Goal: Task Accomplishment & Management: Use online tool/utility

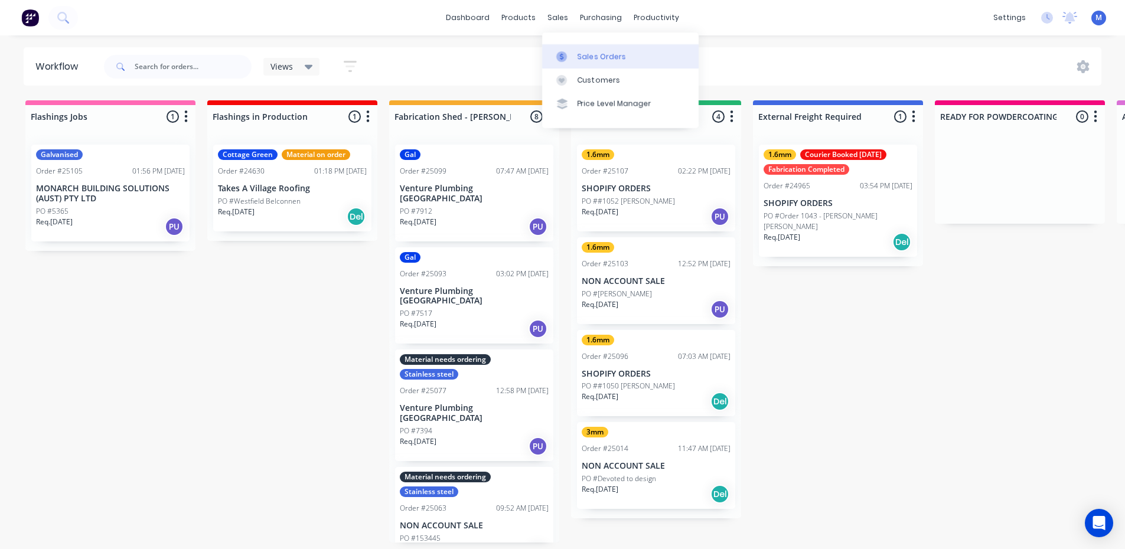
click at [590, 48] on link "Sales Orders" at bounding box center [620, 56] width 156 height 24
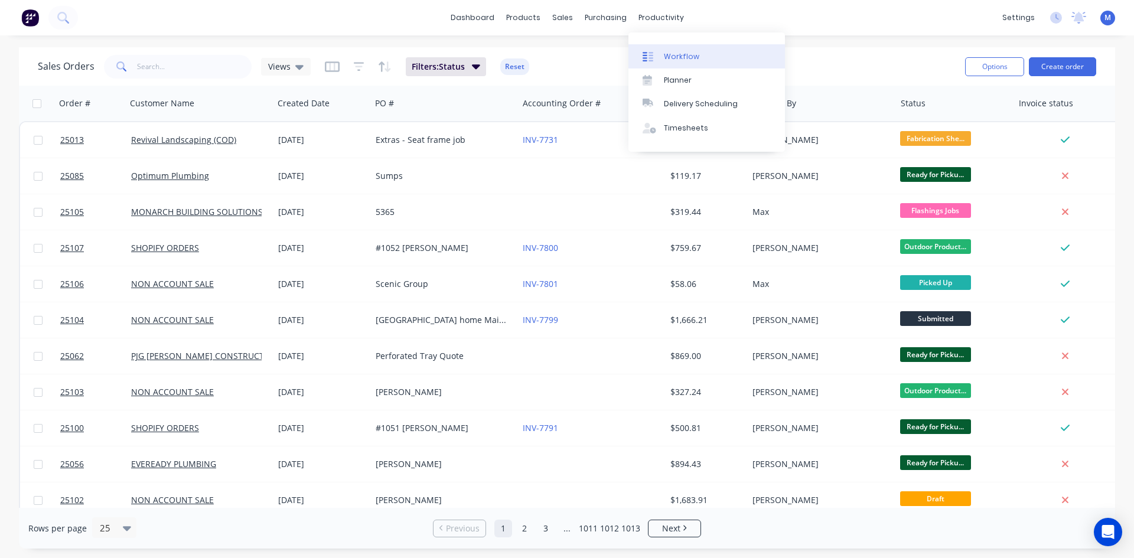
click at [697, 51] on link "Workflow" at bounding box center [706, 56] width 156 height 24
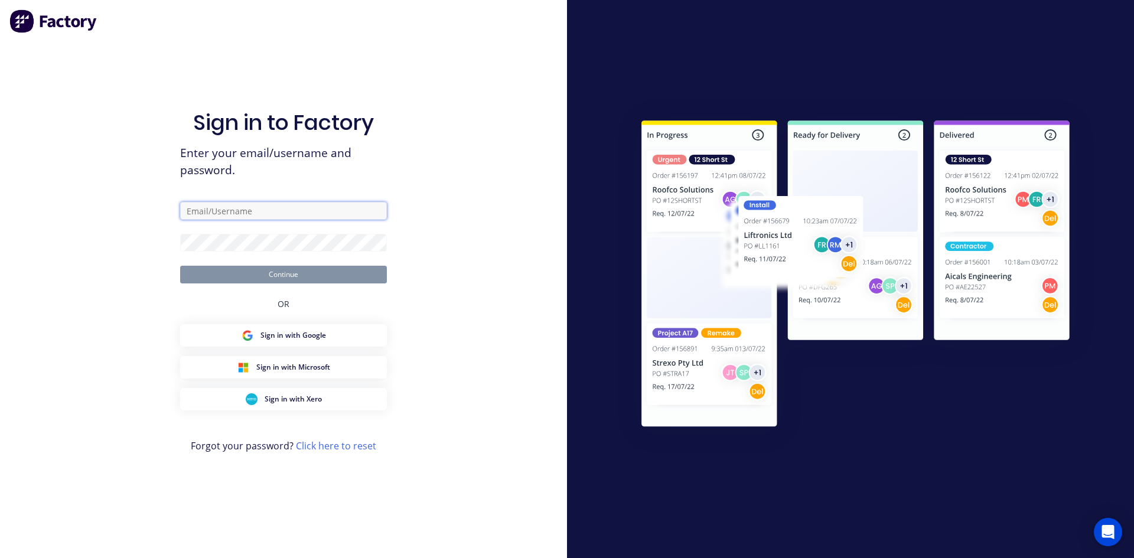
type input "[EMAIL_ADDRESS][DOMAIN_NAME]"
click at [364, 275] on button "Continue" at bounding box center [283, 275] width 207 height 18
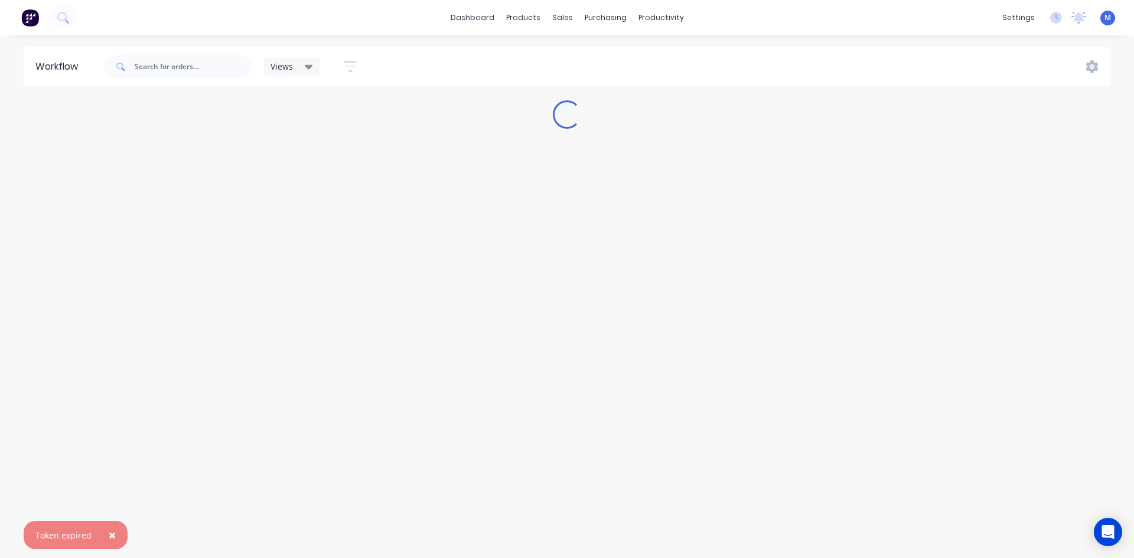
click at [109, 532] on span "×" at bounding box center [112, 535] width 7 height 17
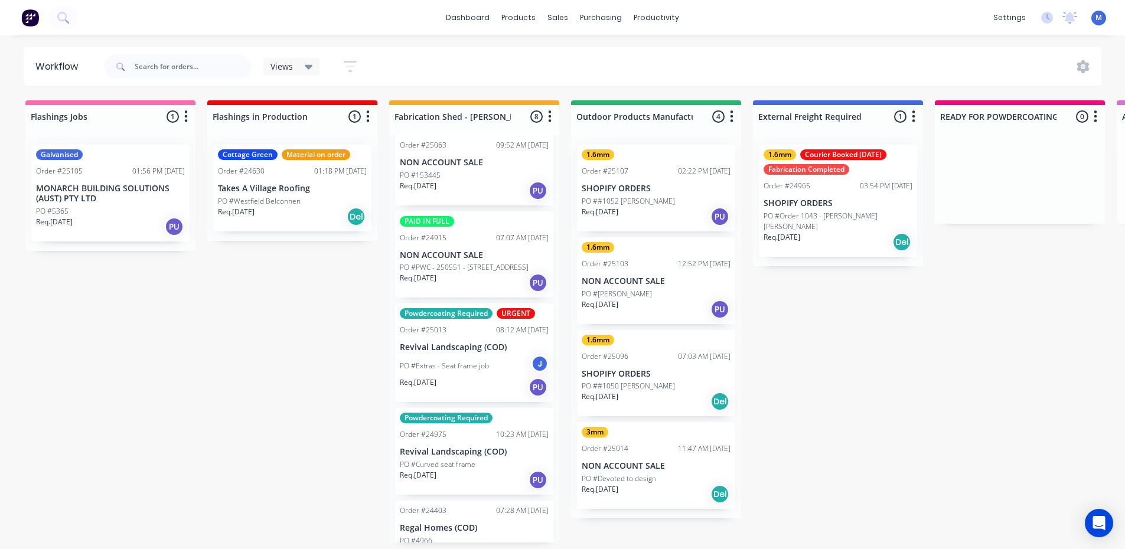
scroll to position [304, 0]
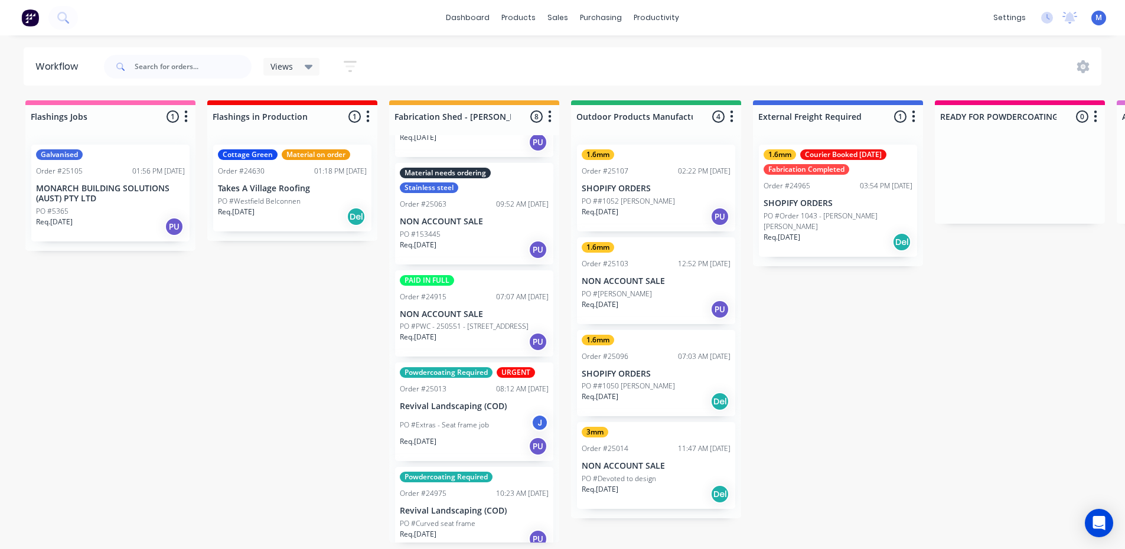
click at [469, 321] on p "PO #PWC - 250551 - [STREET_ADDRESS]" at bounding box center [464, 326] width 129 height 11
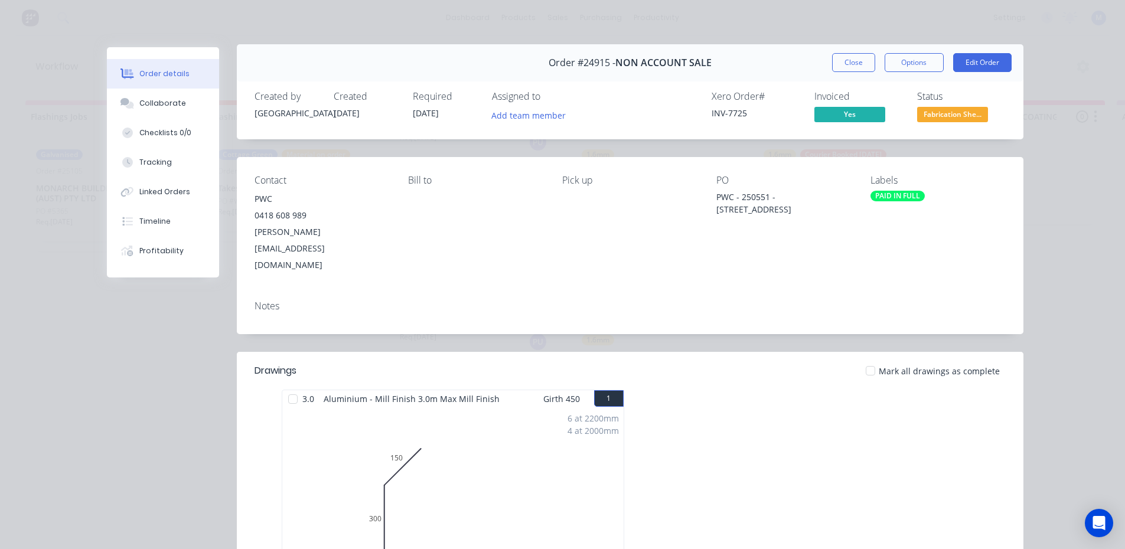
scroll to position [0, 0]
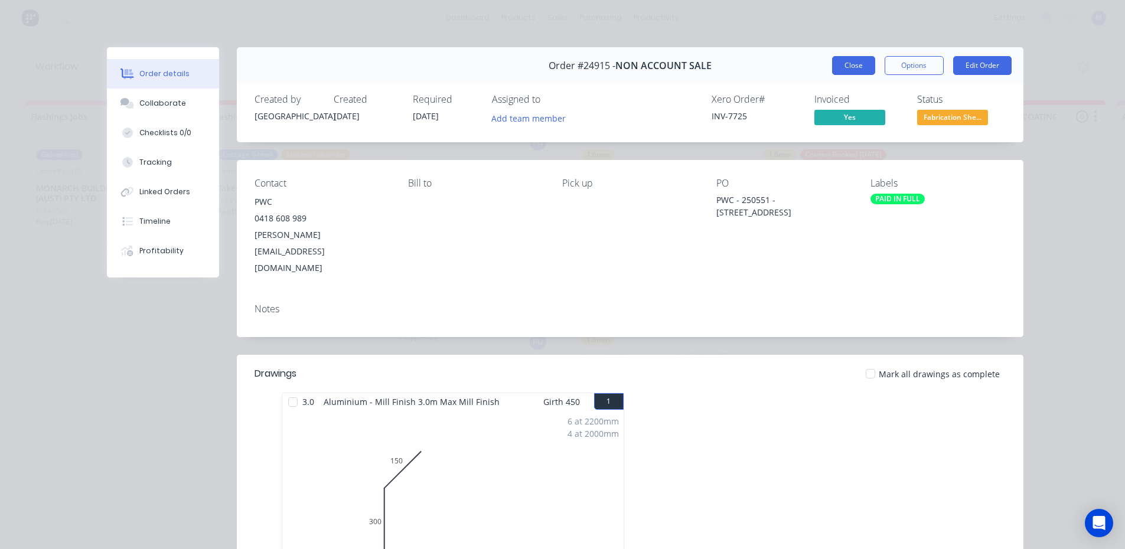
click at [840, 67] on button "Close" at bounding box center [853, 65] width 43 height 19
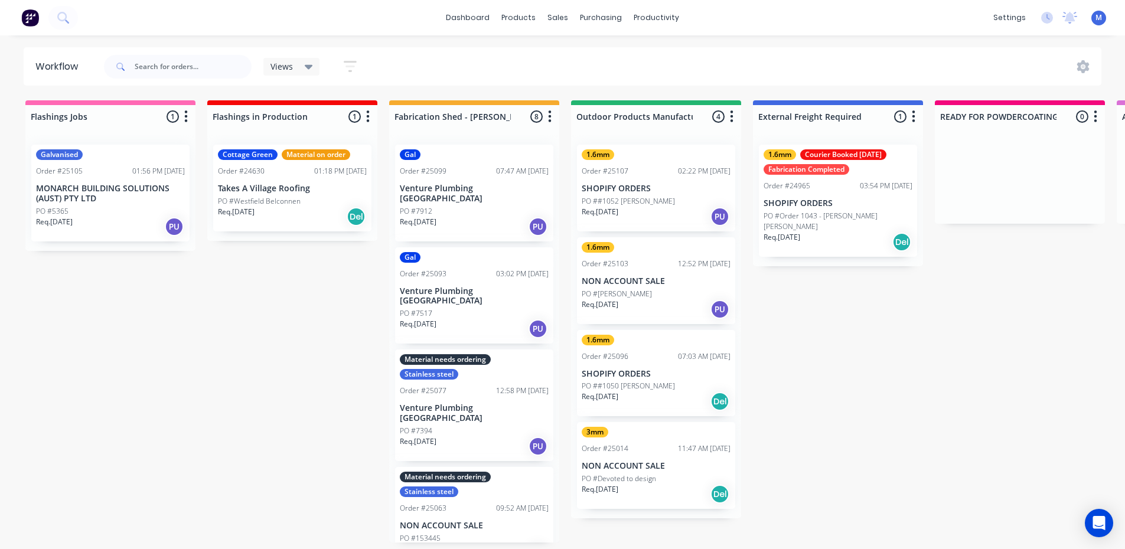
click at [465, 319] on div "Req. [DATE] PU" at bounding box center [474, 329] width 149 height 20
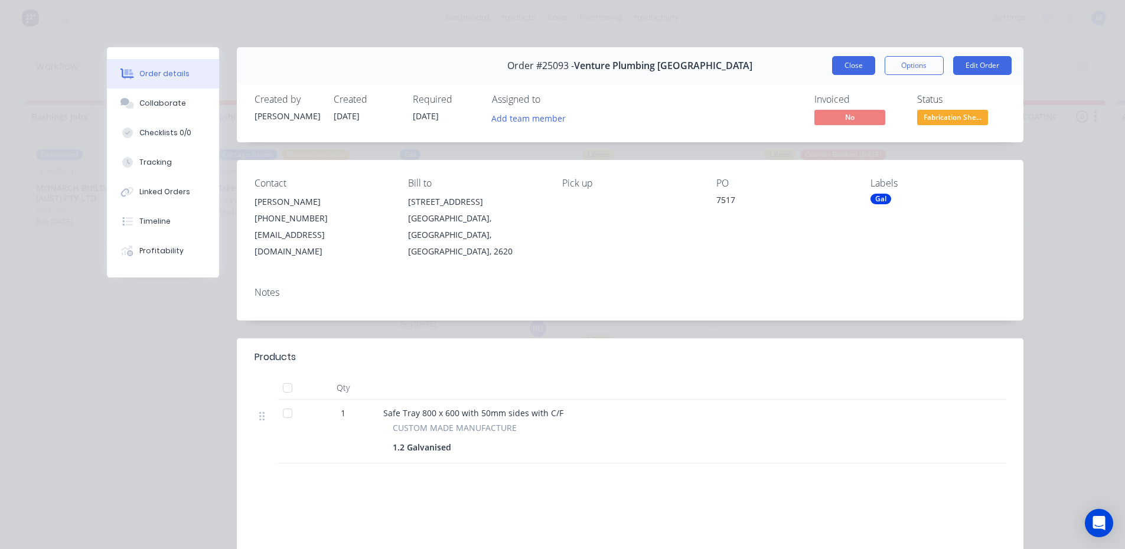
click at [843, 64] on button "Close" at bounding box center [853, 65] width 43 height 19
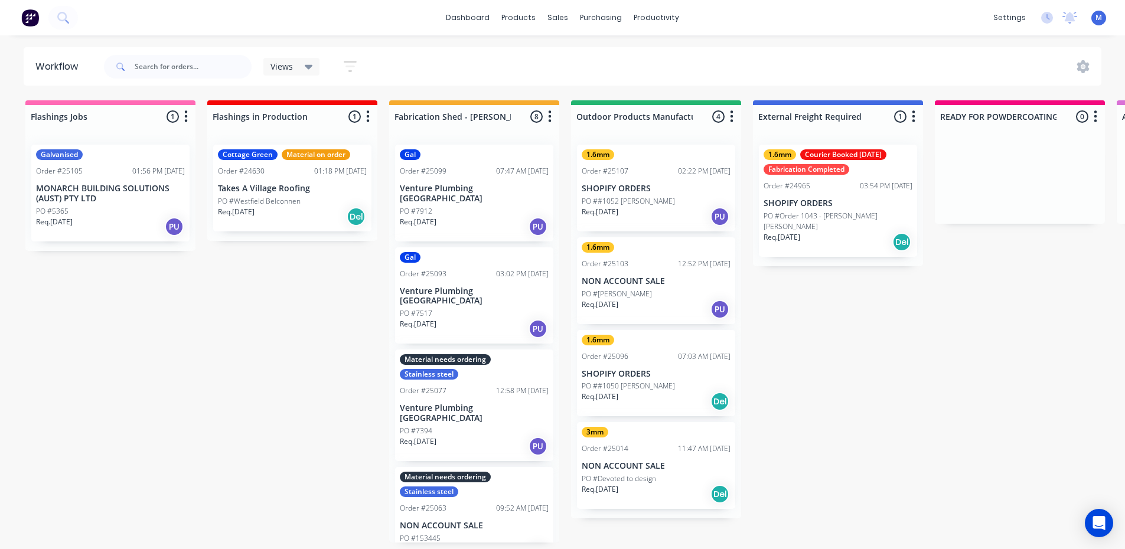
click at [462, 182] on div "Gal Order #25099 07:47 AM [DATE] Venture Plumbing [GEOGRAPHIC_DATA] PO #7912 Re…" at bounding box center [474, 193] width 158 height 97
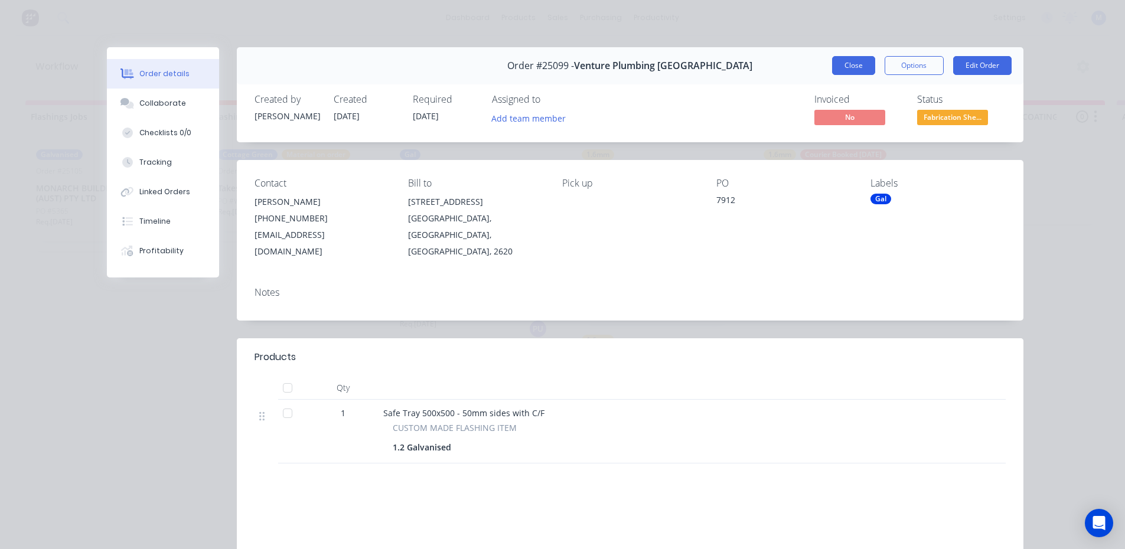
click at [851, 69] on button "Close" at bounding box center [853, 65] width 43 height 19
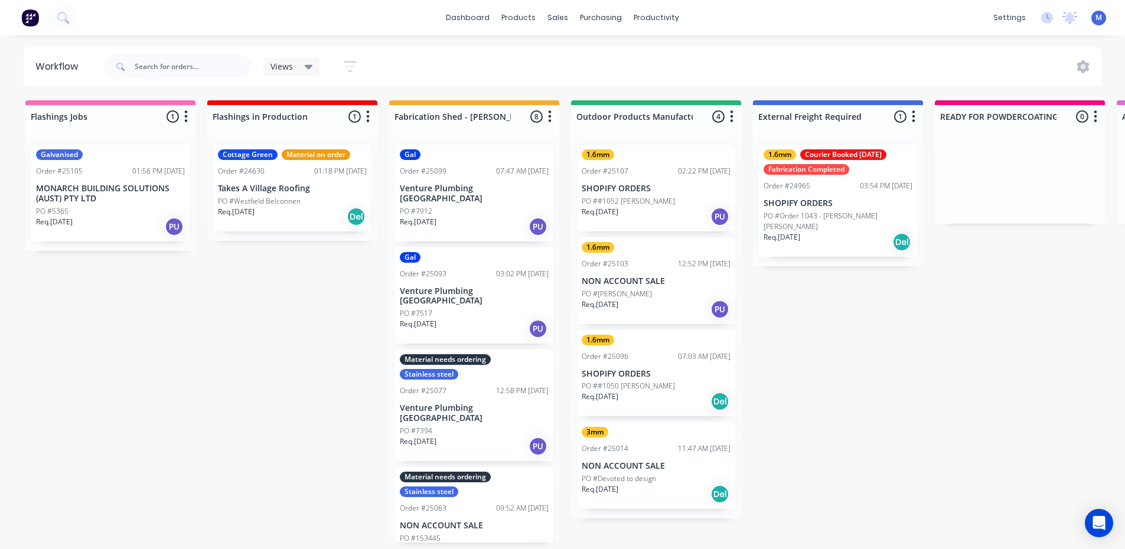
click at [128, 218] on div "Req. [DATE] PU" at bounding box center [110, 227] width 149 height 20
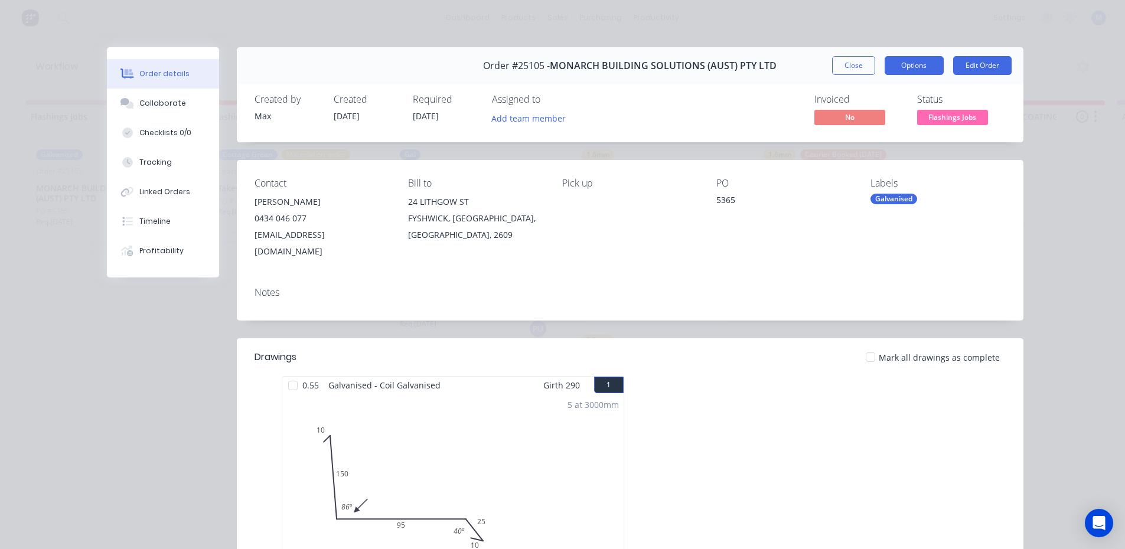
click at [902, 70] on button "Options" at bounding box center [913, 65] width 59 height 19
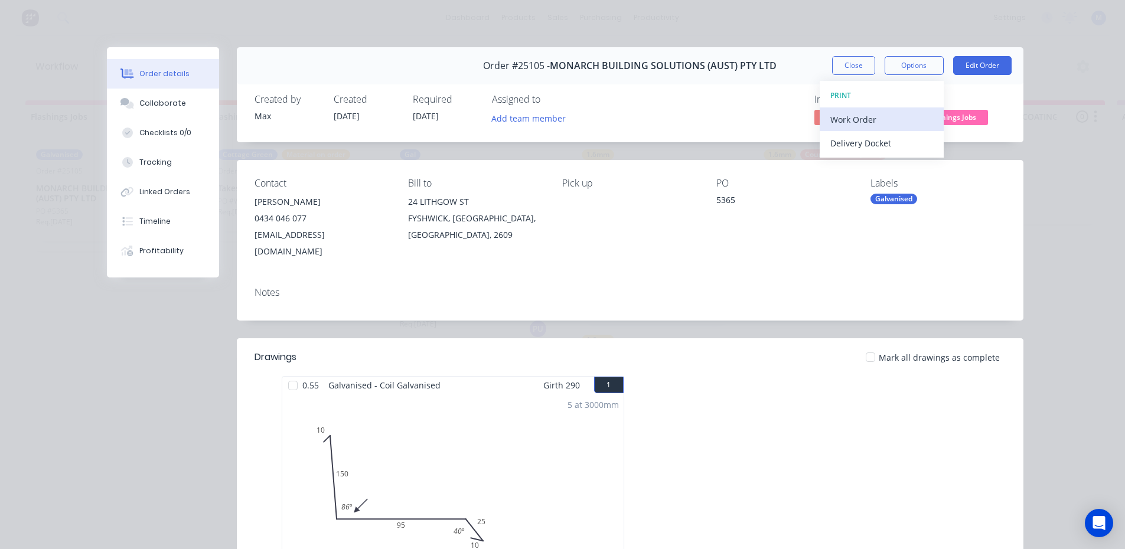
click at [890, 117] on div "Work Order" at bounding box center [881, 119] width 103 height 17
click at [884, 137] on div "Standard" at bounding box center [881, 143] width 103 height 17
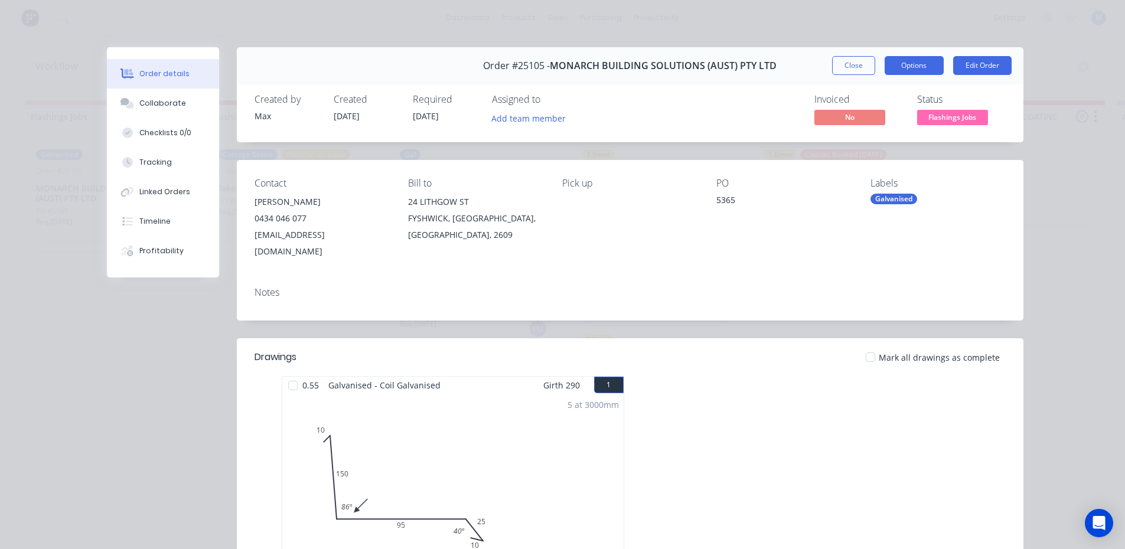
click at [909, 68] on button "Options" at bounding box center [913, 65] width 59 height 19
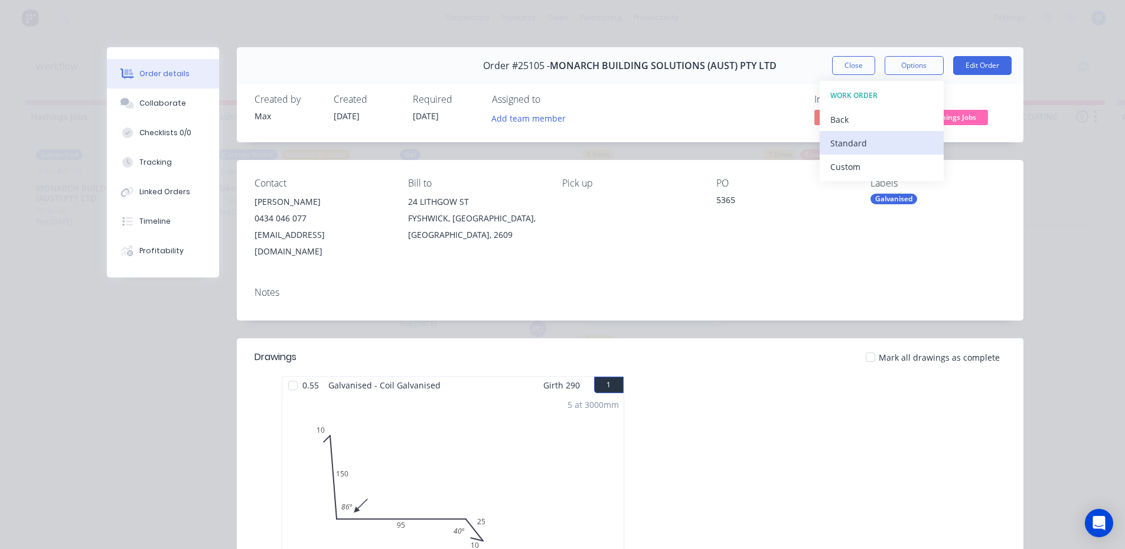
click at [892, 142] on div "Standard" at bounding box center [881, 143] width 103 height 17
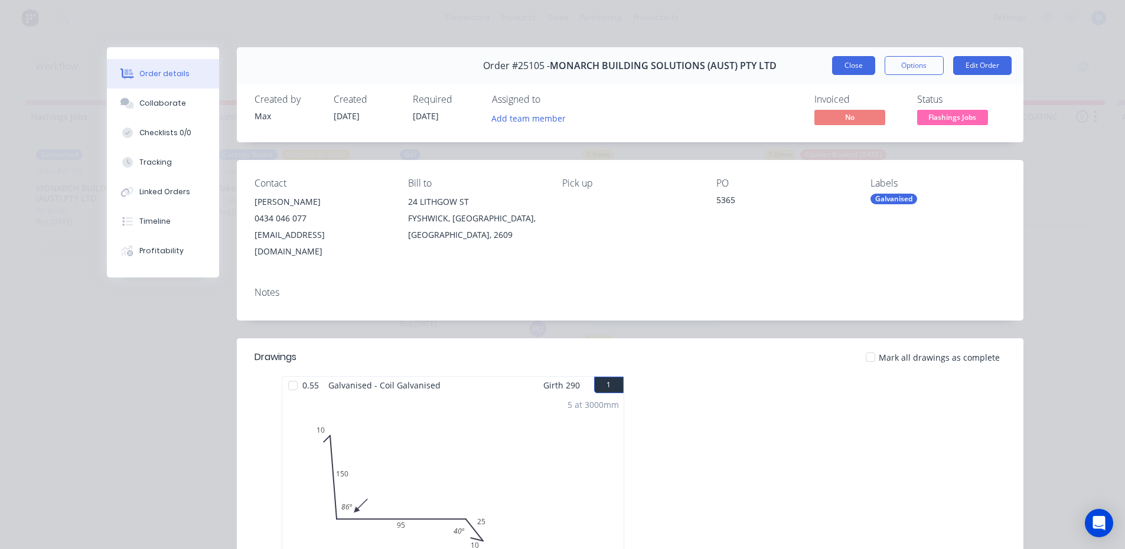
click at [837, 65] on button "Close" at bounding box center [853, 65] width 43 height 19
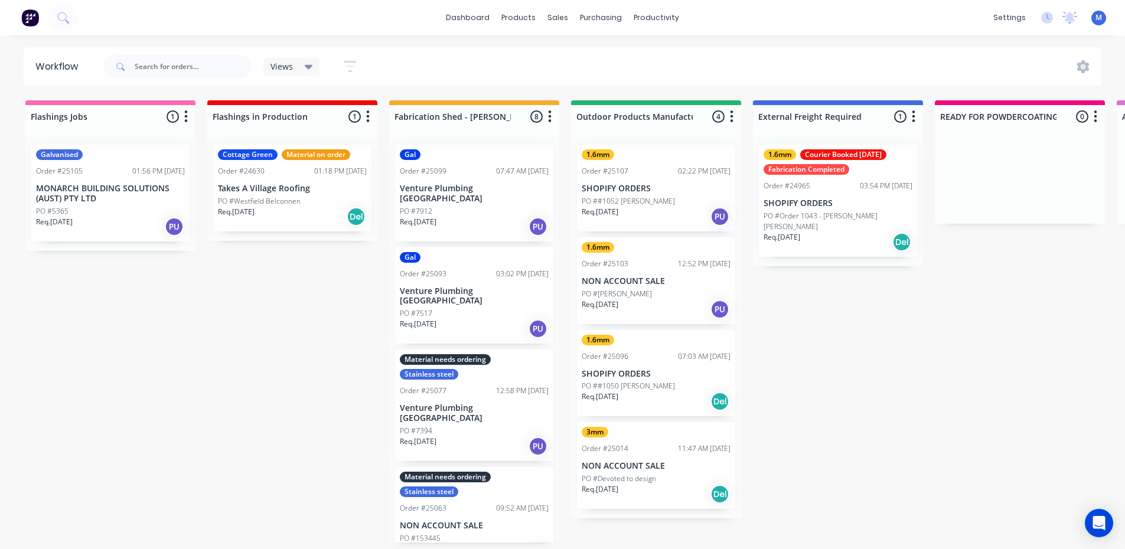
click at [77, 204] on div "Galvanised Order #25105 01:56 PM [DATE] MONARCH BUILDING SOLUTIONS (AUST) PTY L…" at bounding box center [110, 193] width 158 height 97
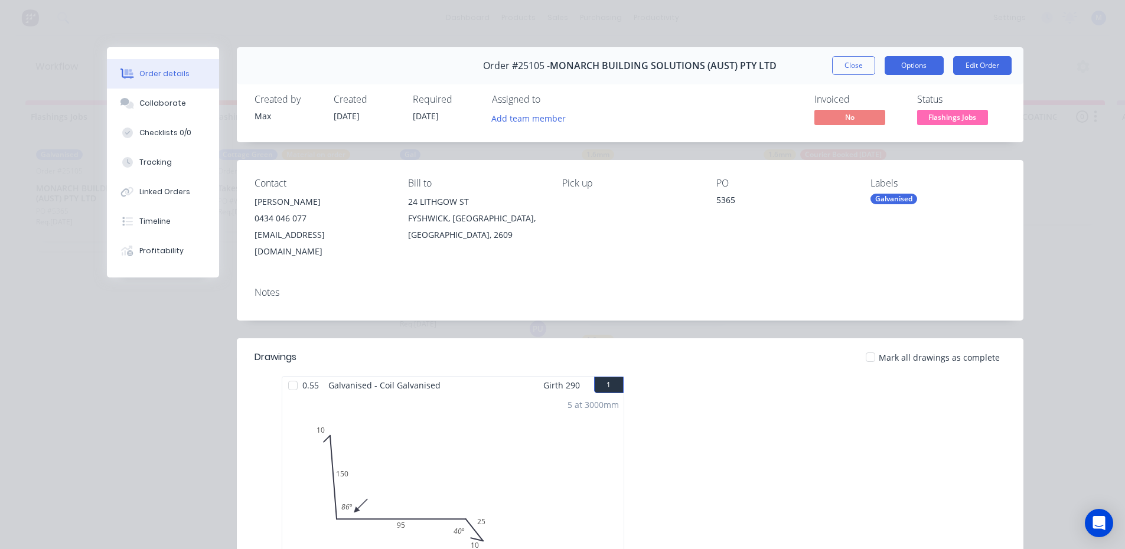
click at [910, 72] on button "Options" at bounding box center [913, 65] width 59 height 19
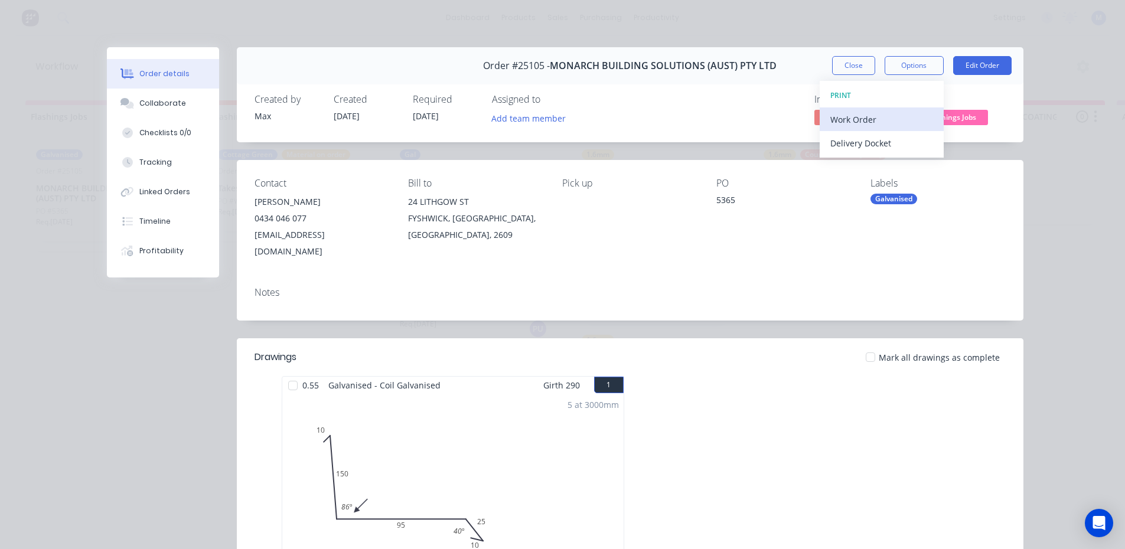
click at [880, 114] on div "Work Order" at bounding box center [881, 119] width 103 height 17
click at [870, 142] on div "Standard" at bounding box center [881, 143] width 103 height 17
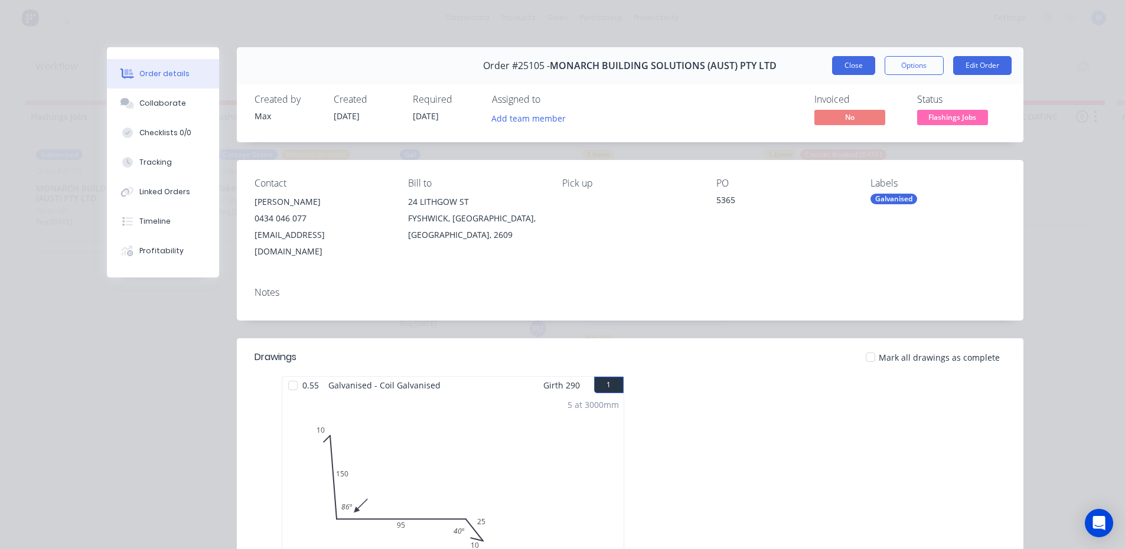
click at [847, 64] on button "Close" at bounding box center [853, 65] width 43 height 19
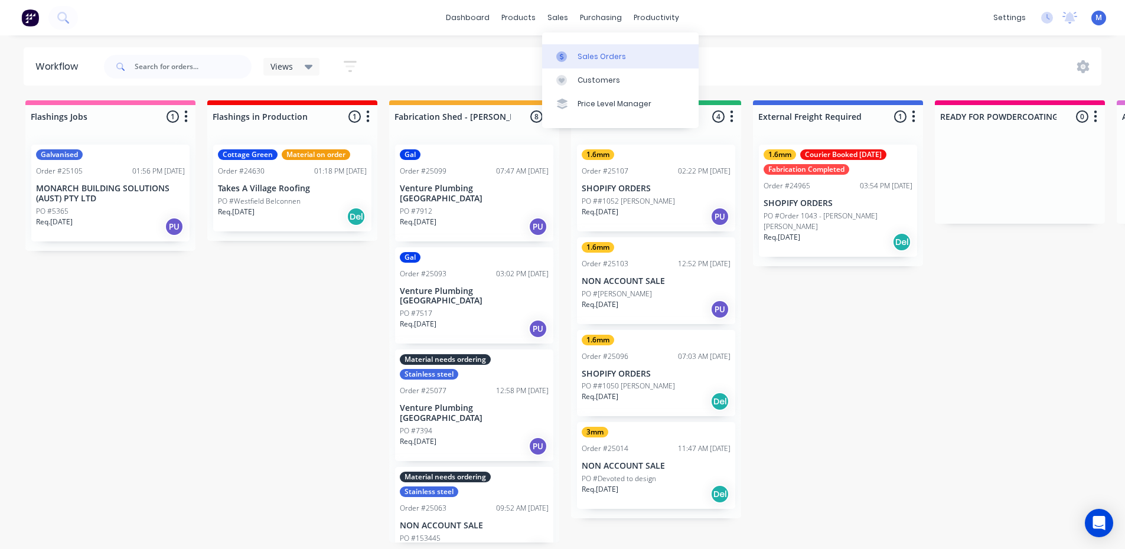
click at [586, 53] on div "Sales Orders" at bounding box center [601, 56] width 48 height 11
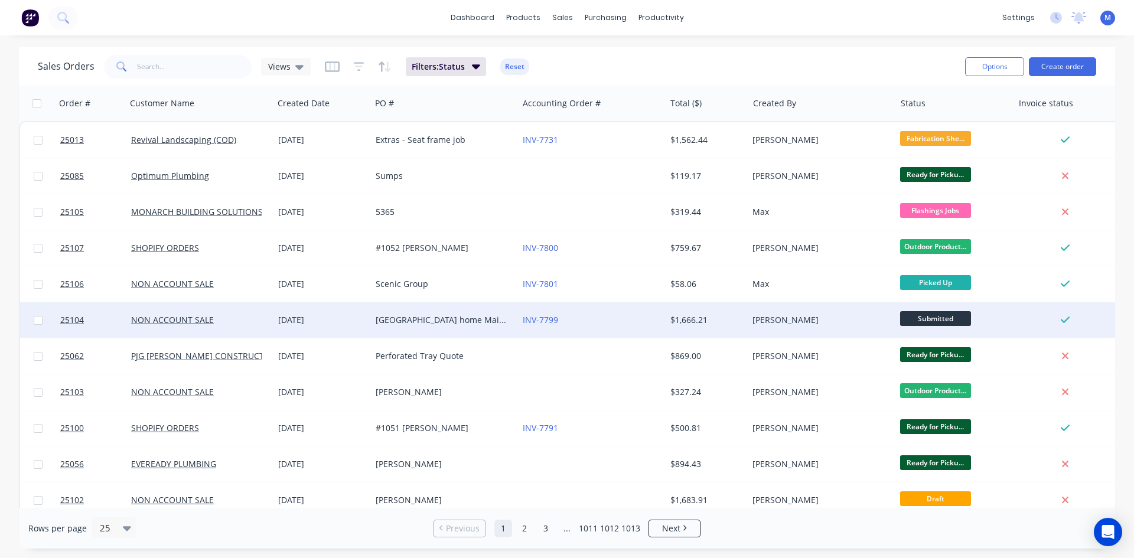
click at [463, 321] on div "[GEOGRAPHIC_DATA] home Maintenance" at bounding box center [441, 320] width 131 height 12
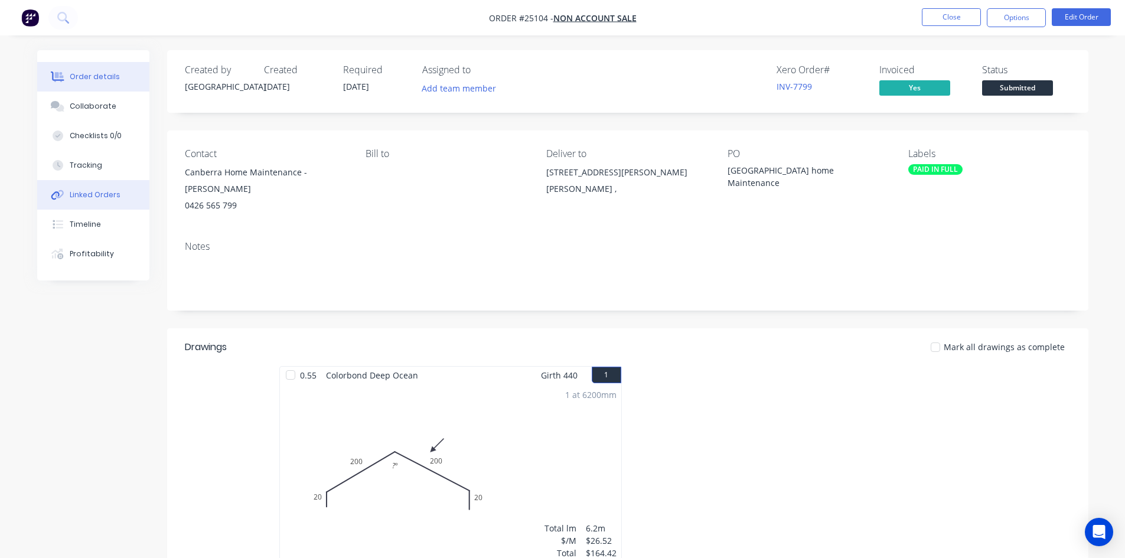
click at [125, 196] on button "Linked Orders" at bounding box center [93, 195] width 112 height 30
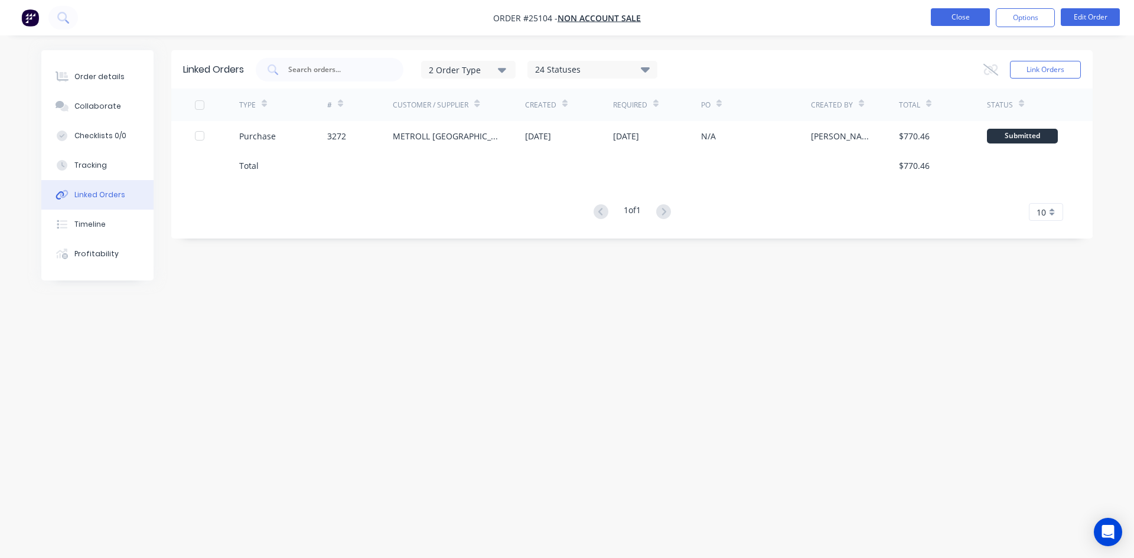
click at [948, 9] on button "Close" at bounding box center [960, 17] width 59 height 18
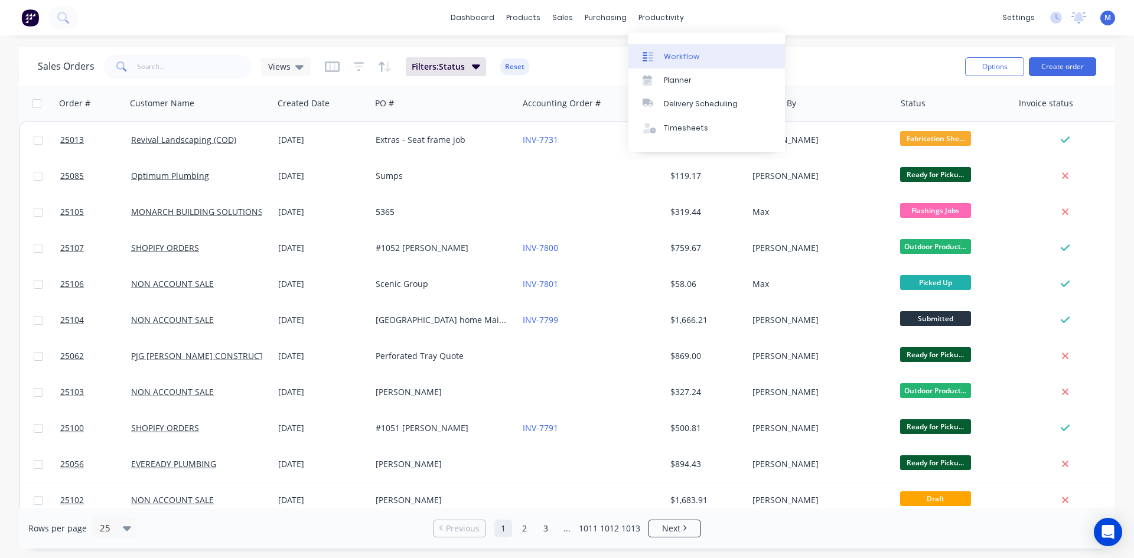
click at [702, 55] on link "Workflow" at bounding box center [706, 56] width 156 height 24
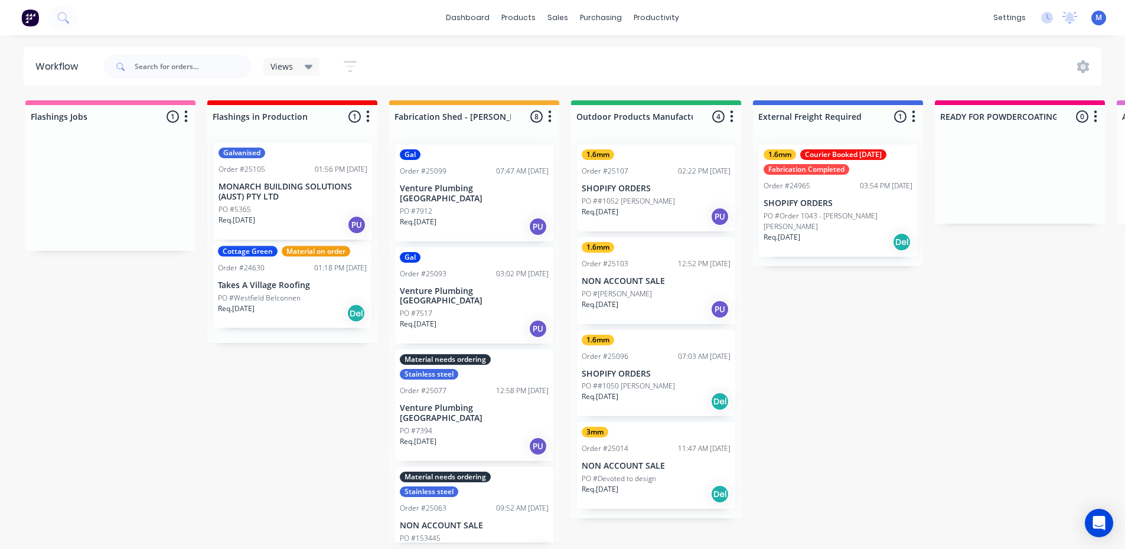
drag, startPoint x: 94, startPoint y: 233, endPoint x: 283, endPoint y: 231, distance: 188.4
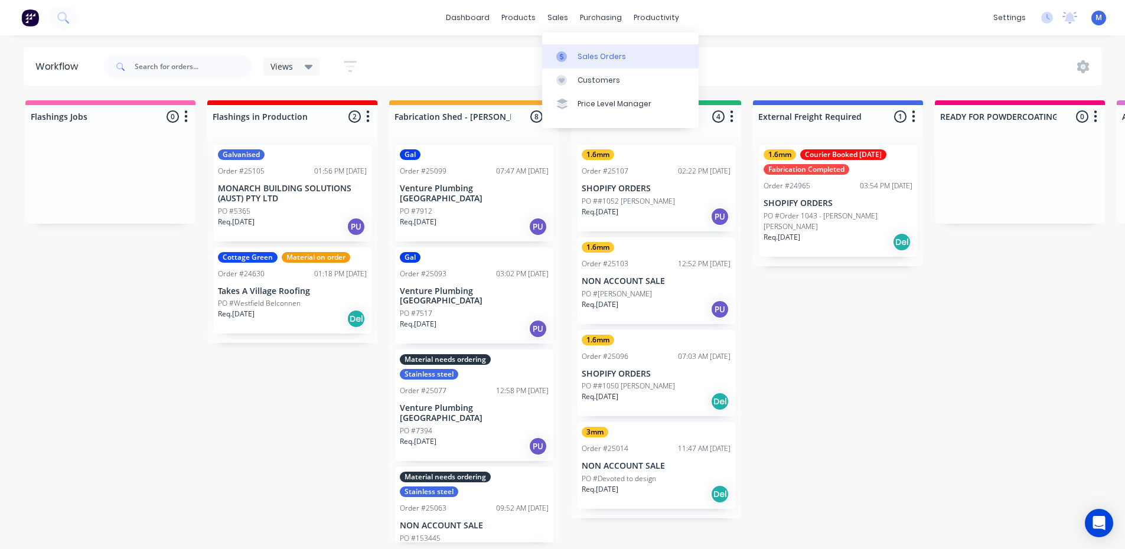
click at [588, 53] on div "Sales Orders" at bounding box center [601, 56] width 48 height 11
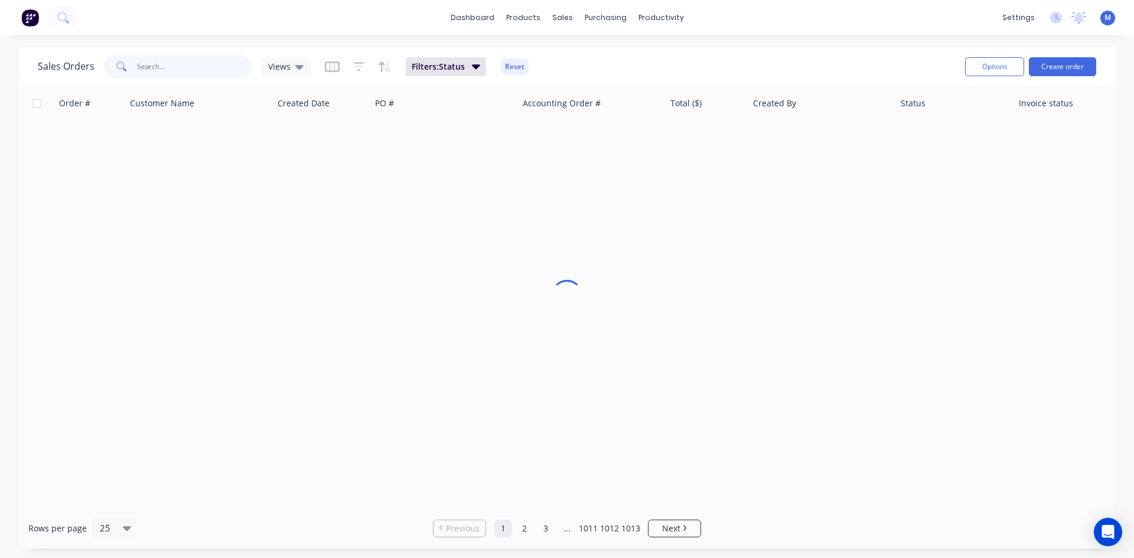
click at [161, 68] on input "text" at bounding box center [194, 67] width 115 height 24
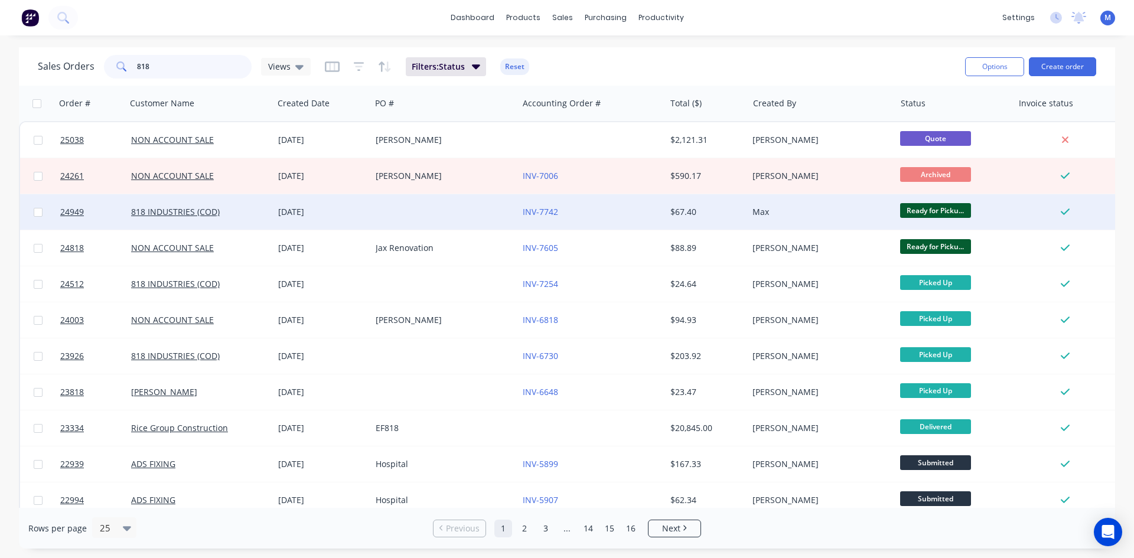
type input "818"
click at [435, 215] on div at bounding box center [444, 211] width 147 height 35
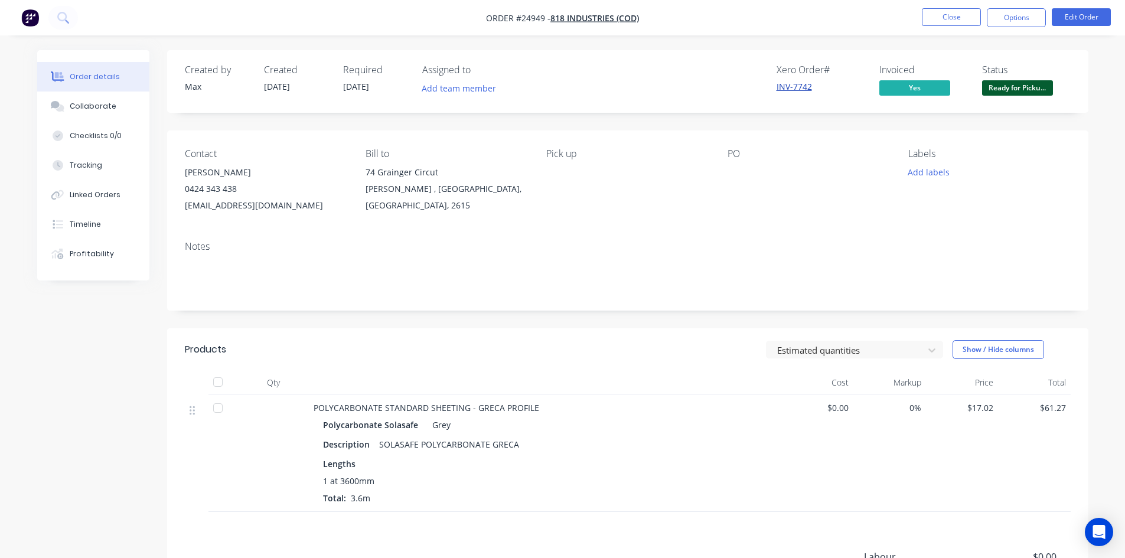
click at [798, 89] on link "INV-7742" at bounding box center [793, 86] width 35 height 11
click at [1007, 21] on button "Options" at bounding box center [1016, 17] width 59 height 19
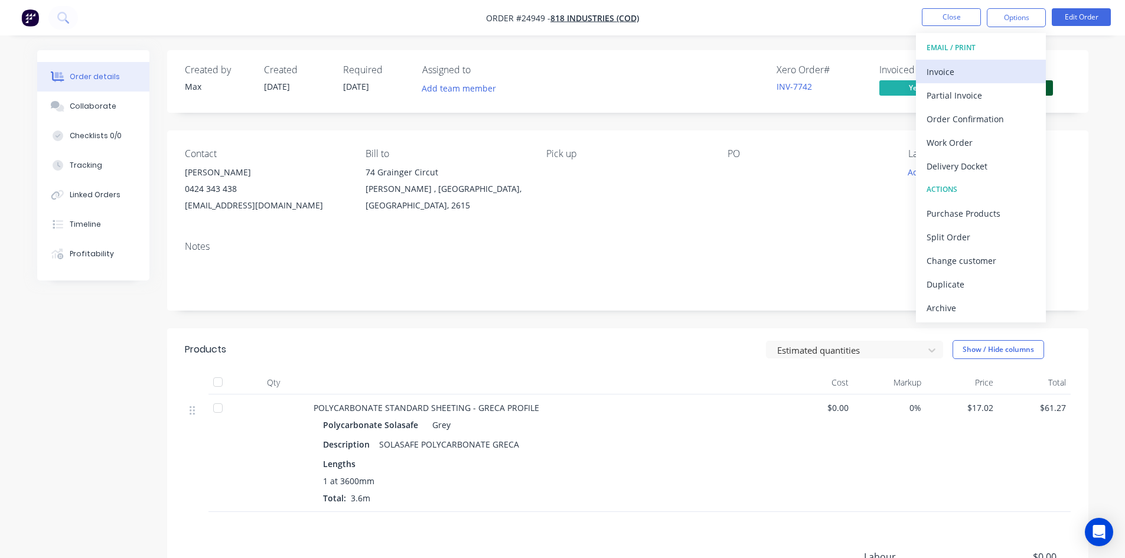
click at [981, 73] on div "Invoice" at bounding box center [980, 71] width 109 height 17
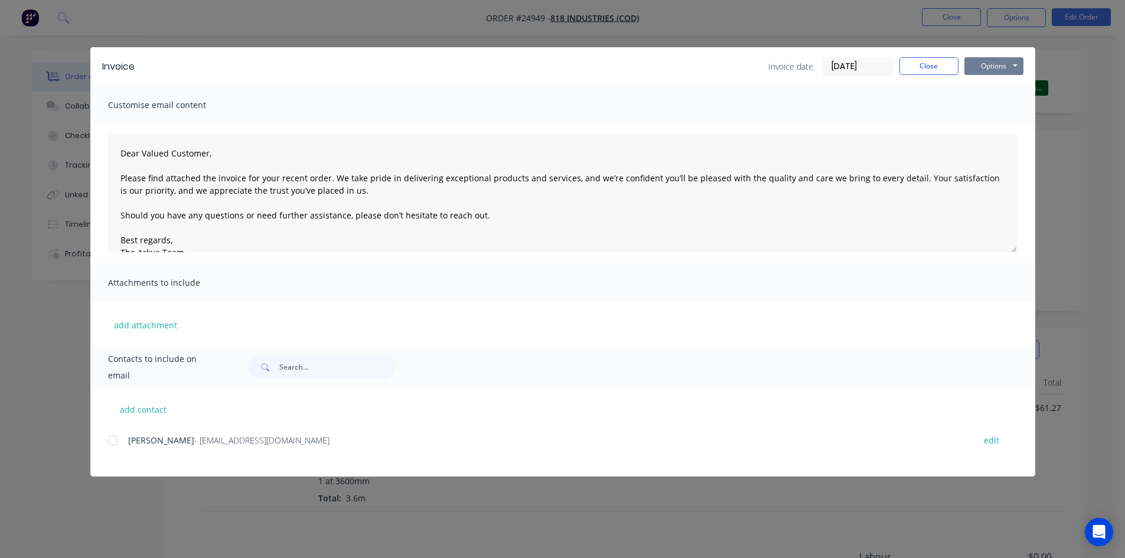
click at [992, 65] on button "Options" at bounding box center [993, 66] width 59 height 18
click at [1014, 107] on button "Print" at bounding box center [1002, 106] width 76 height 19
